Goal: Transaction & Acquisition: Purchase product/service

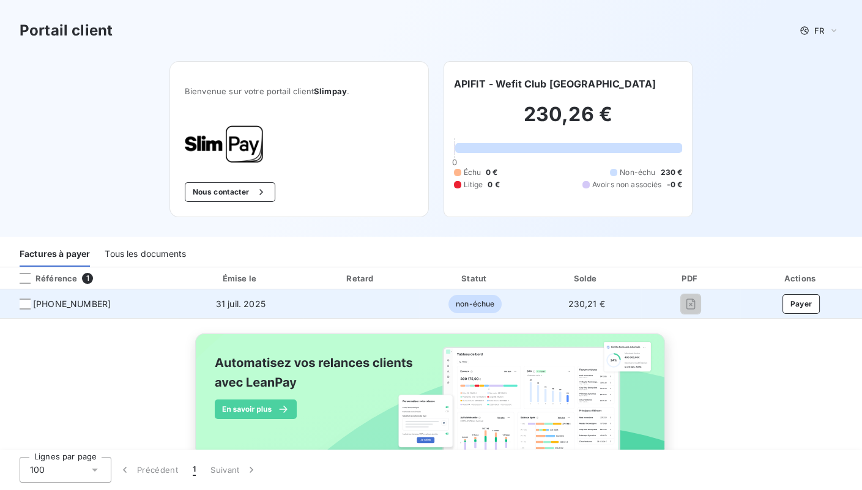
click at [199, 313] on td "31 juil. 2025" at bounding box center [240, 303] width 125 height 29
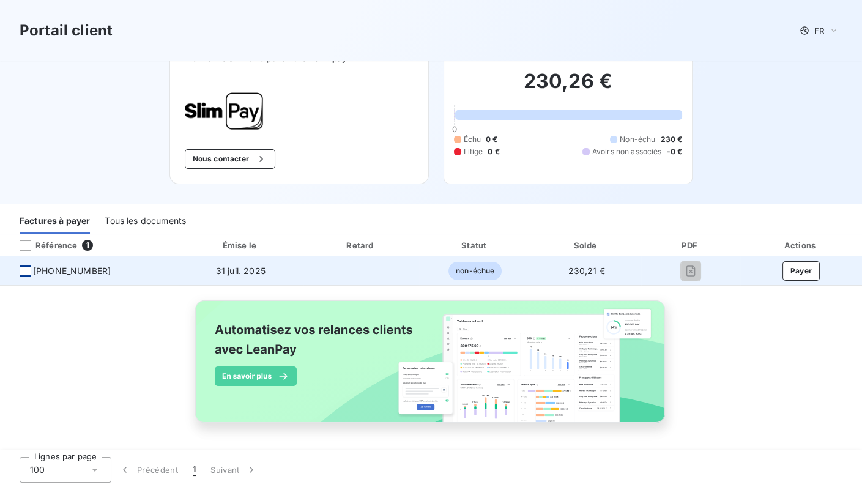
click at [28, 267] on div at bounding box center [25, 271] width 11 height 11
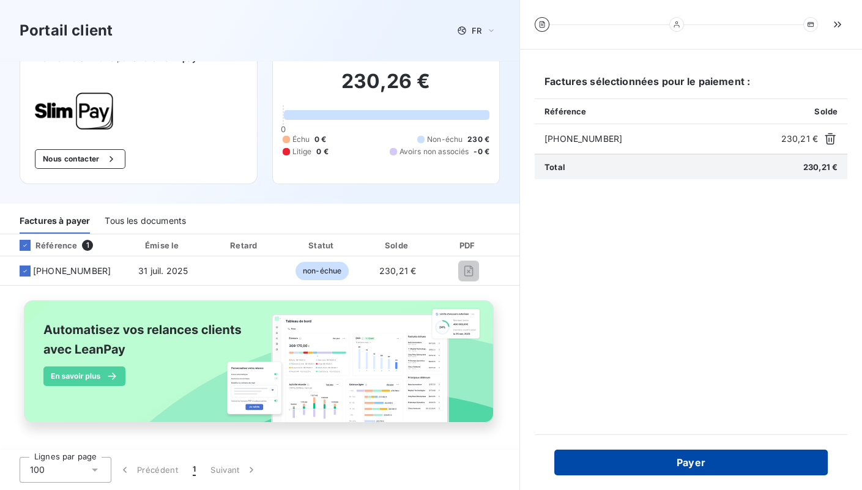
click at [632, 468] on button "Payer" at bounding box center [691, 463] width 274 height 26
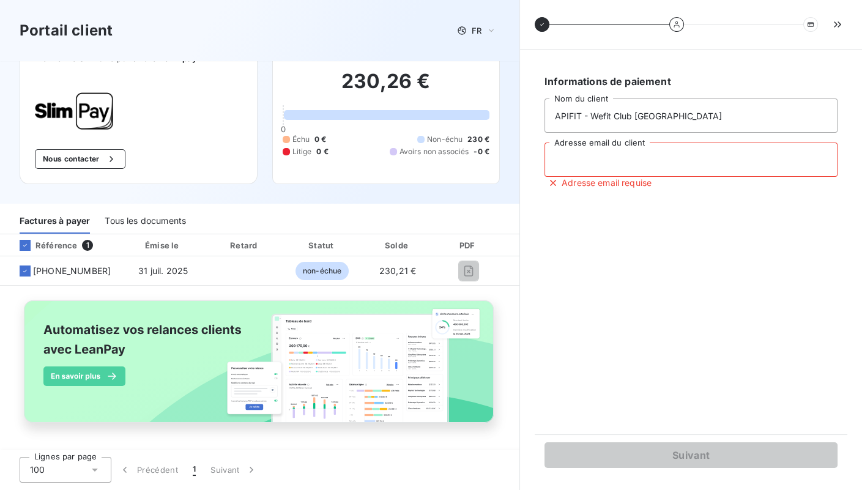
click at [621, 168] on input "Adresse email du client" at bounding box center [691, 160] width 293 height 34
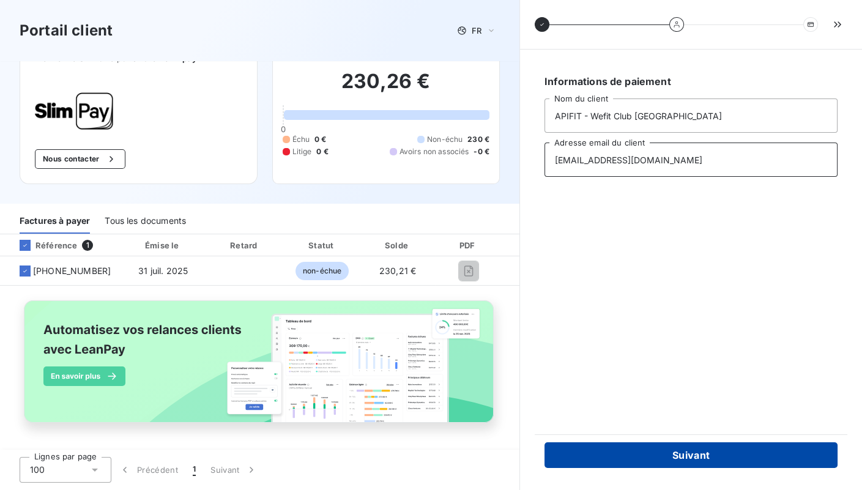
type input "direction.stgeorgessurloire@wefit.club"
click at [632, 455] on button "Suivant" at bounding box center [691, 455] width 293 height 26
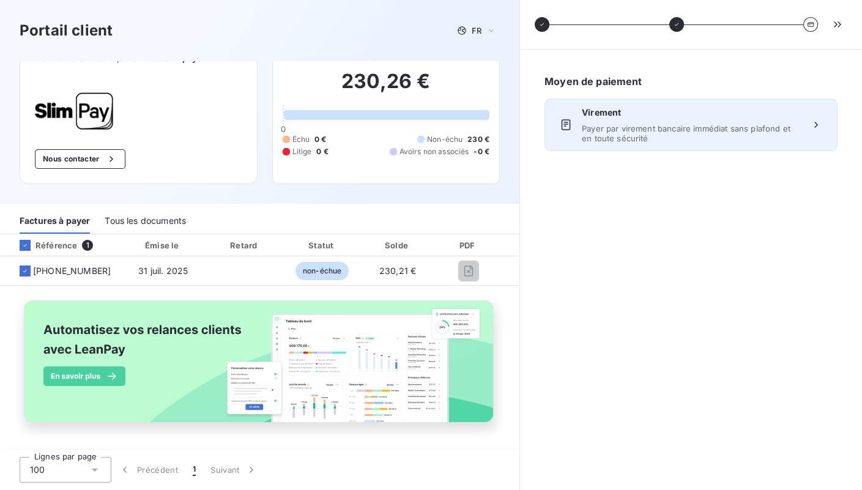
click at [689, 141] on span "Payer par virement bancaire immédiat sans plafond et en toute sécurité" at bounding box center [691, 134] width 218 height 20
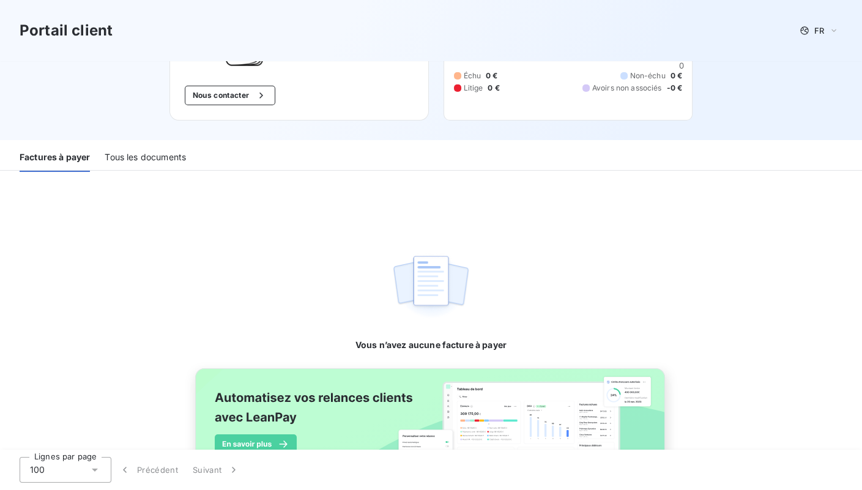
scroll to position [106, 0]
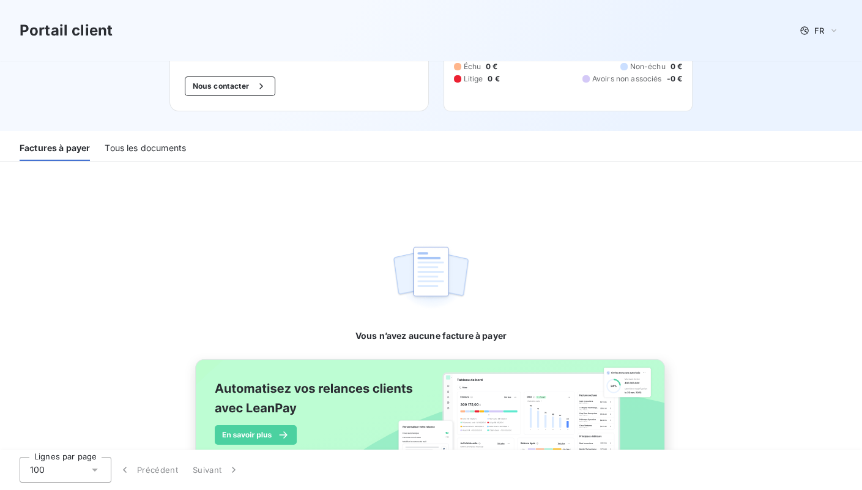
click at [186, 161] on div "Tous les documents" at bounding box center [145, 148] width 81 height 26
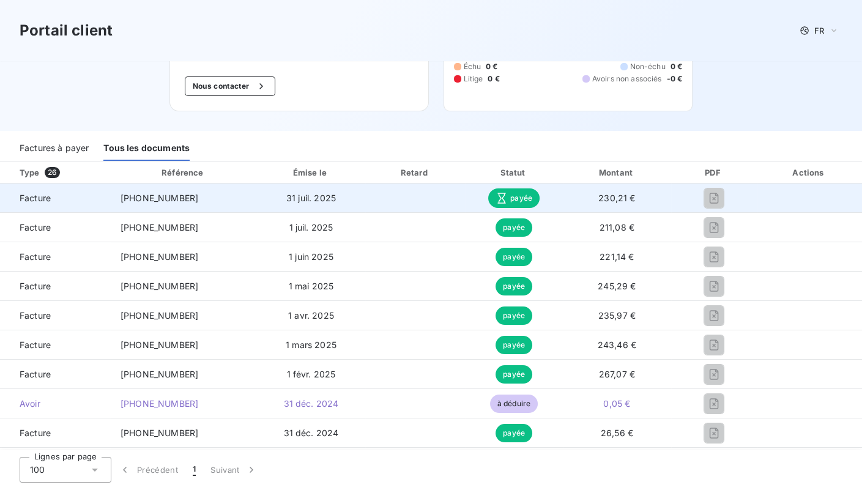
click at [608, 203] on span "230,21 €" at bounding box center [617, 198] width 37 height 10
click at [196, 213] on td "[PHONE_NUMBER]" at bounding box center [184, 198] width 146 height 29
click at [52, 201] on td "Facture" at bounding box center [55, 198] width 111 height 29
click at [498, 204] on icon at bounding box center [502, 198] width 12 height 12
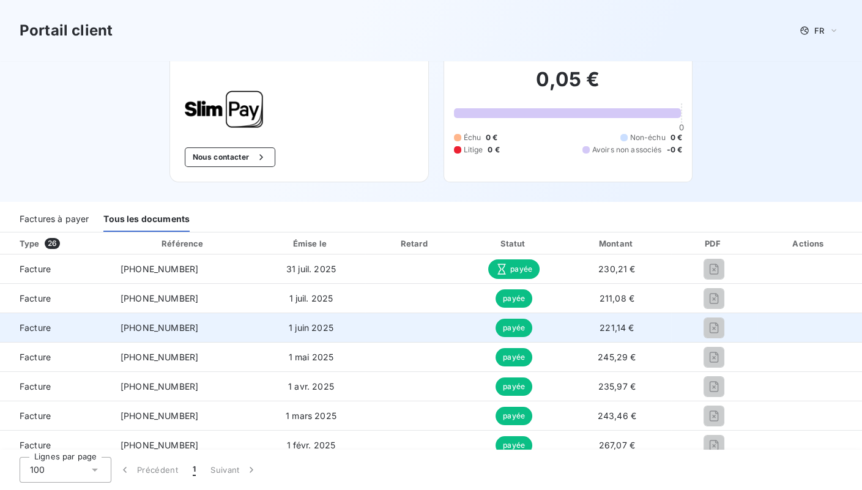
scroll to position [0, 0]
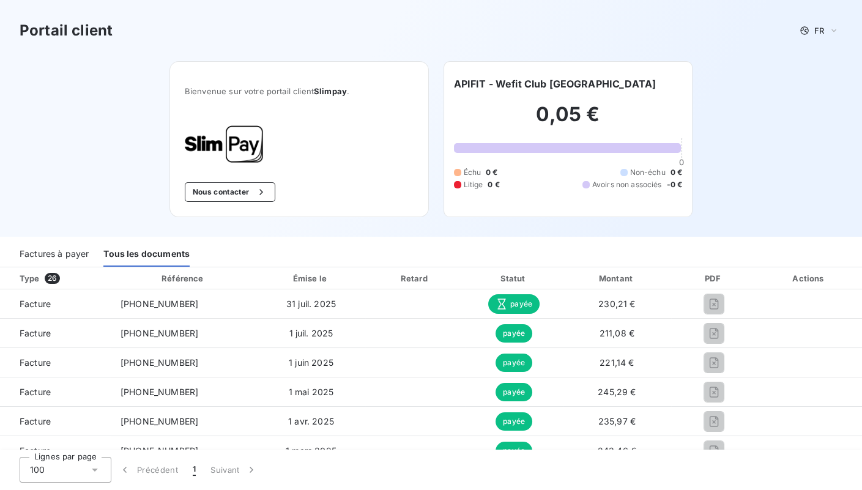
click at [70, 35] on h3 "Portail client" at bounding box center [66, 31] width 93 height 22
